Goal: Information Seeking & Learning: Learn about a topic

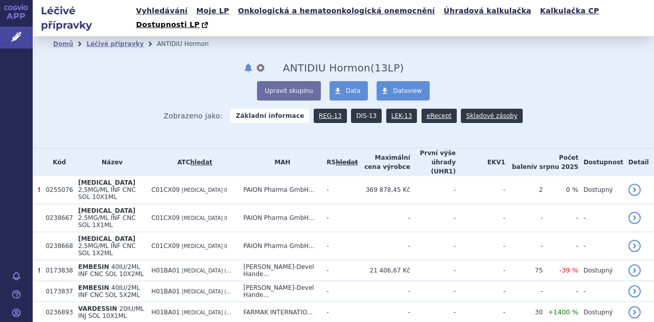
click at [356, 109] on link "DIS-13" at bounding box center [366, 116] width 31 height 14
click at [352, 109] on link "DIS-13" at bounding box center [366, 116] width 31 height 14
click at [346, 87] on span "Data" at bounding box center [353, 90] width 15 height 7
click at [355, 109] on link "DIS-13" at bounding box center [366, 116] width 31 height 14
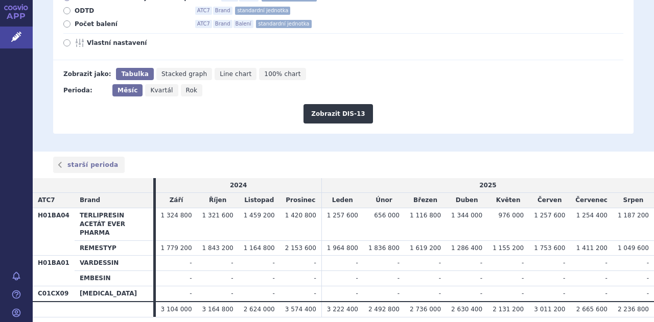
scroll to position [177, 0]
click at [460, 286] on td "-" at bounding box center [466, 293] width 41 height 15
click at [481, 244] on span "1 286 400" at bounding box center [466, 247] width 31 height 7
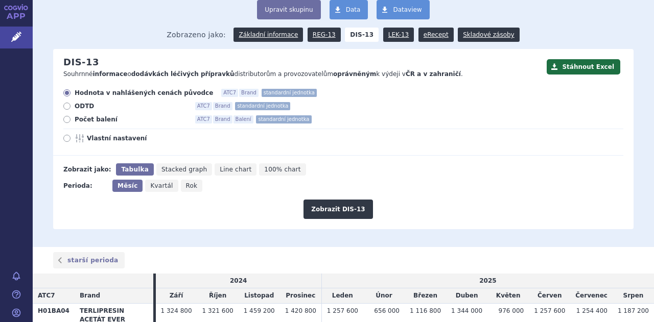
scroll to position [37, 0]
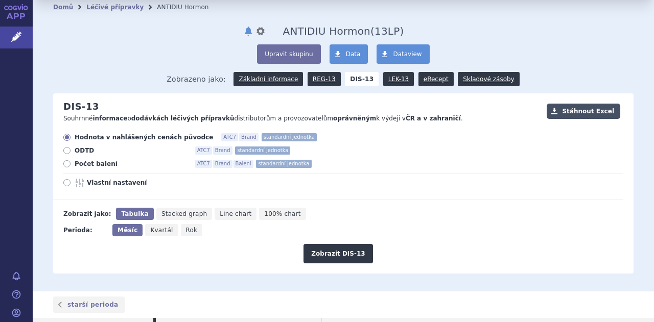
click at [573, 104] on button "Stáhnout Excel" at bounding box center [583, 111] width 74 height 15
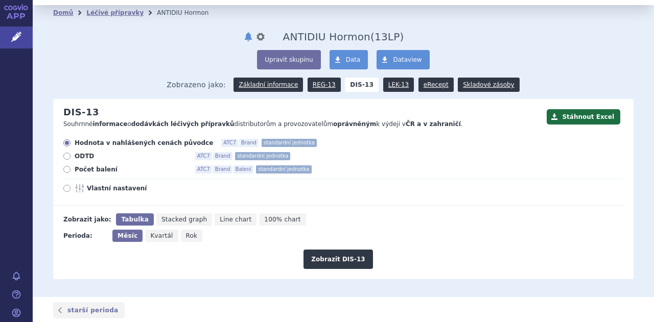
scroll to position [12, 0]
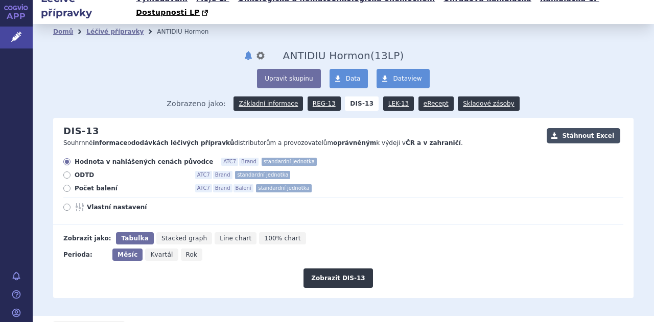
click at [592, 128] on button "Stáhnout Excel" at bounding box center [583, 135] width 74 height 15
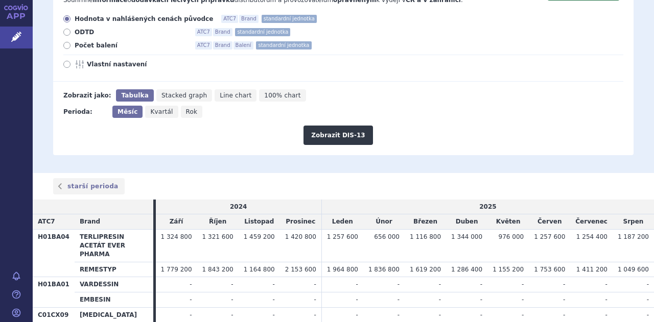
scroll to position [175, 0]
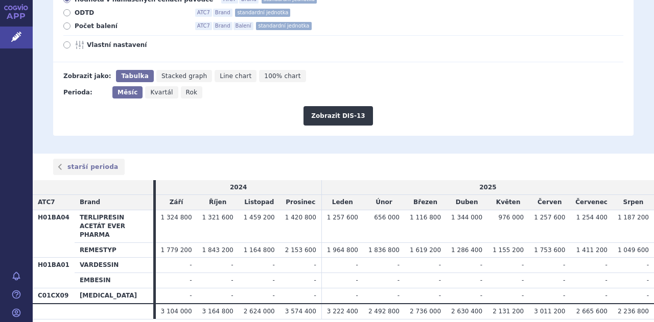
click at [537, 273] on td "-" at bounding box center [548, 280] width 41 height 15
drag, startPoint x: 537, startPoint y: 247, endPoint x: 435, endPoint y: 239, distance: 102.4
click at [435, 239] on tbody "H01BA04 TERLIPRESIN ACETÁT EVER PHARMA 1 324 800 1 321 600 1 459 200 1 420 800 …" at bounding box center [343, 256] width 621 height 93
click at [581, 258] on td "-" at bounding box center [591, 265] width 42 height 15
click at [390, 154] on div "starší perioda" at bounding box center [343, 167] width 621 height 27
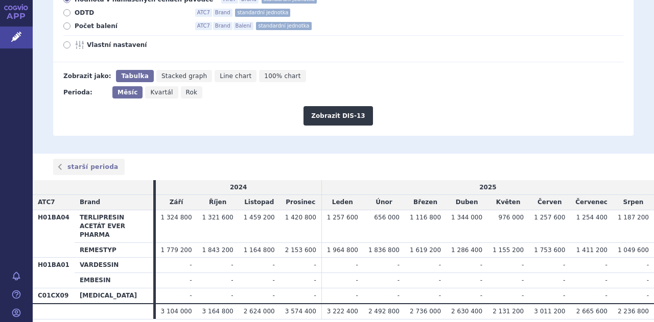
click at [67, 22] on label "Počet balení ATC7 Brand Balení standardní jednotka" at bounding box center [343, 26] width 560 height 8
click at [67, 24] on input "Počet balení ATC7 Brand Balení standardní jednotka" at bounding box center [67, 27] width 7 height 7
radio input "true"
click at [321, 106] on button "Zobrazit DIS-13" at bounding box center [337, 115] width 69 height 19
